Goal: Navigation & Orientation: Understand site structure

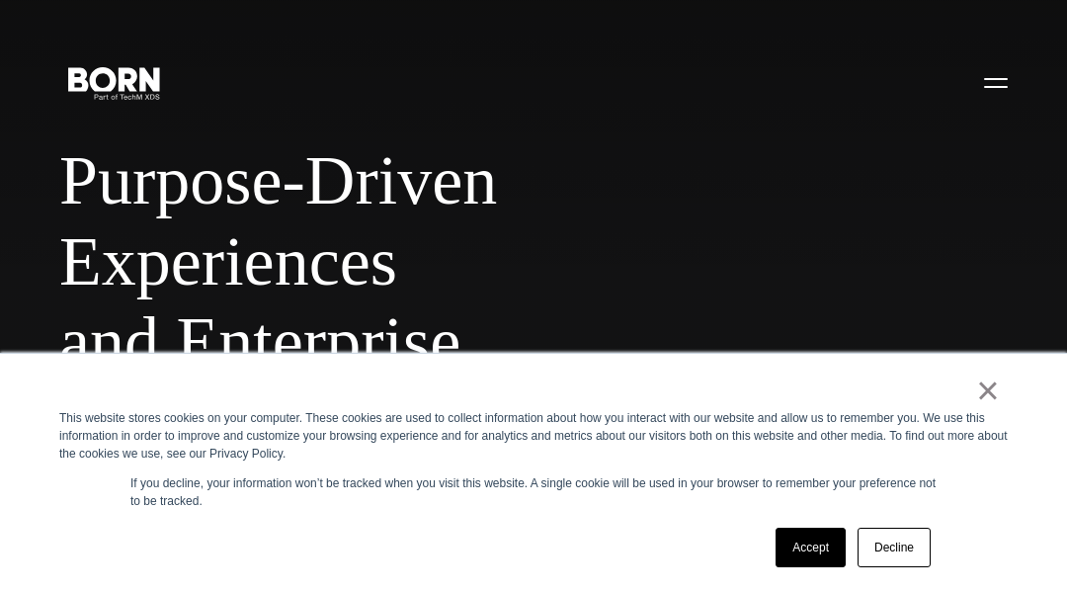
scroll to position [4450, 0]
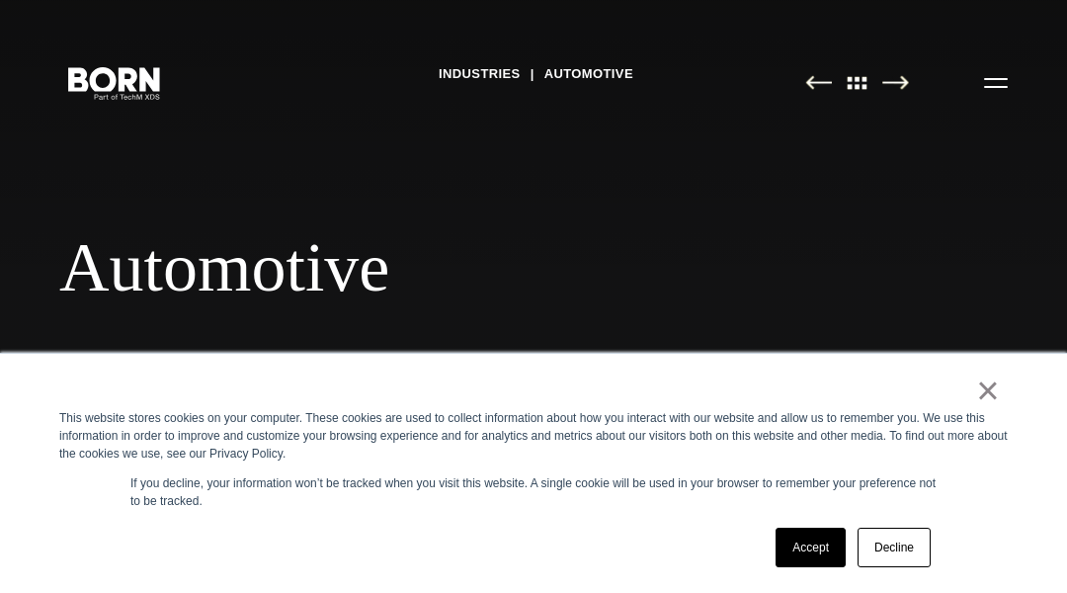
scroll to position [7073, 0]
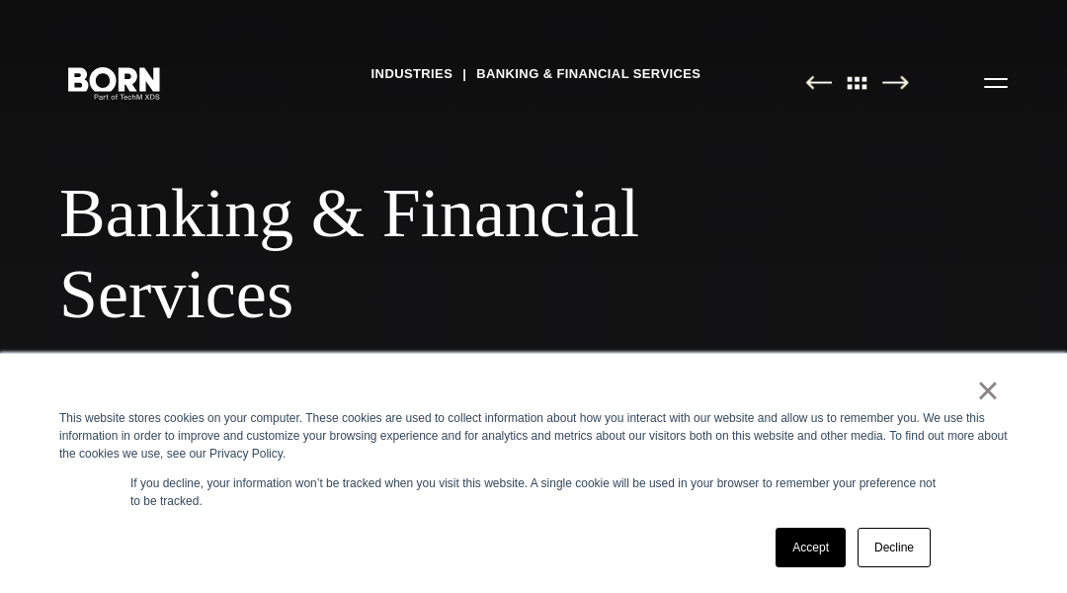
scroll to position [5126, 0]
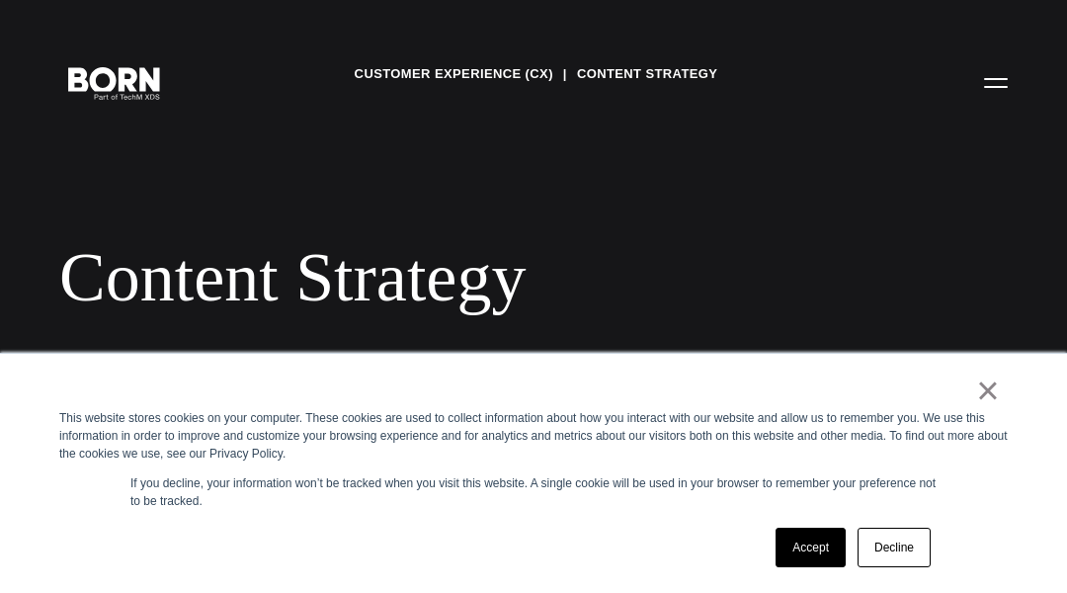
scroll to position [7628, 0]
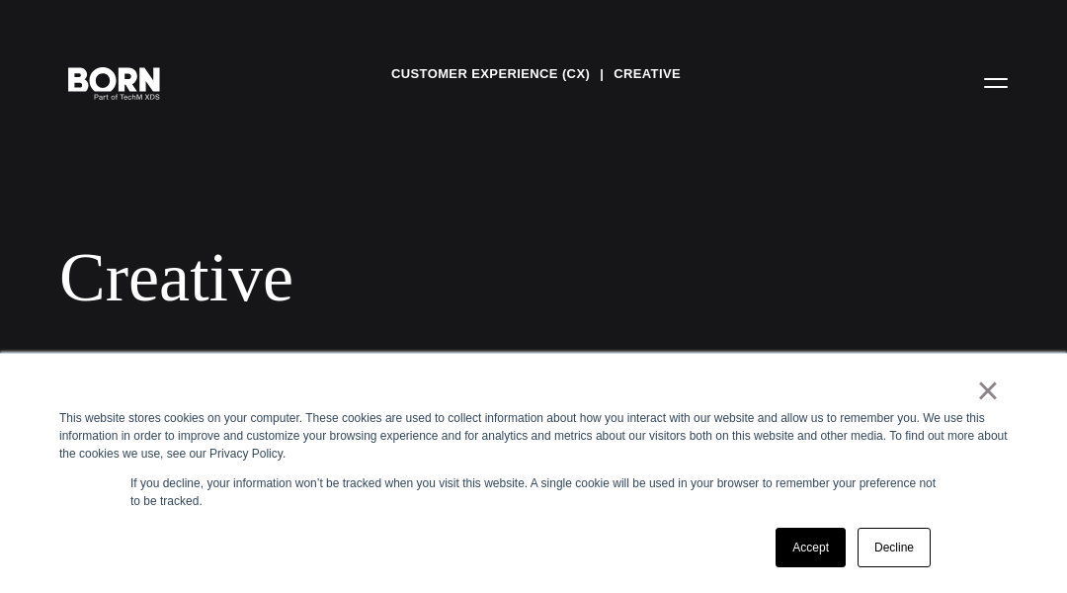
scroll to position [3551, 0]
